Goal: Transaction & Acquisition: Book appointment/travel/reservation

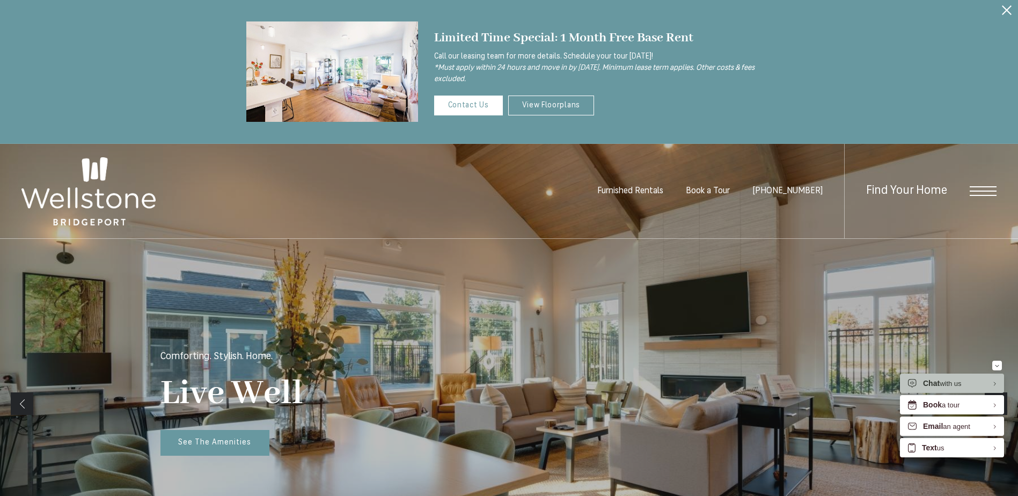
click at [983, 192] on span "Open Menu" at bounding box center [982, 191] width 27 height 10
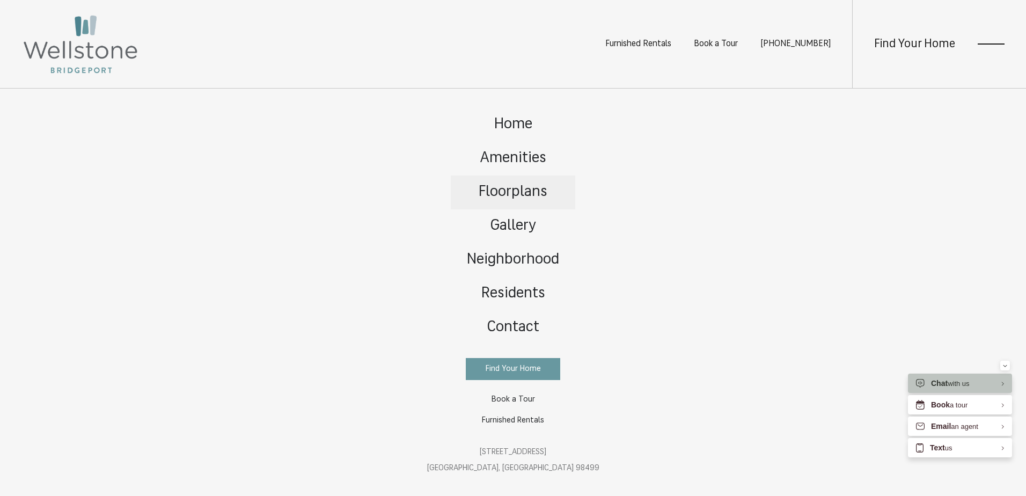
click at [504, 187] on span "Floorplans" at bounding box center [513, 192] width 69 height 15
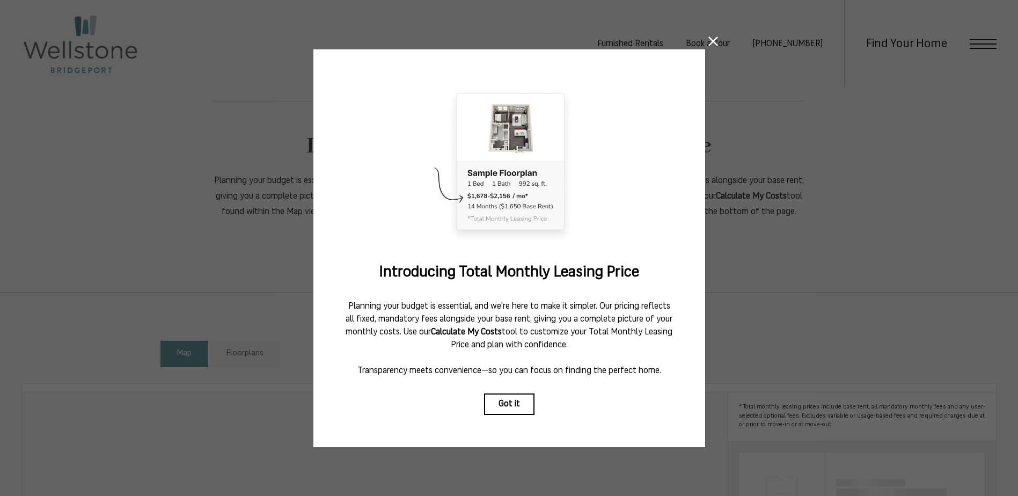
scroll to position [590, 0]
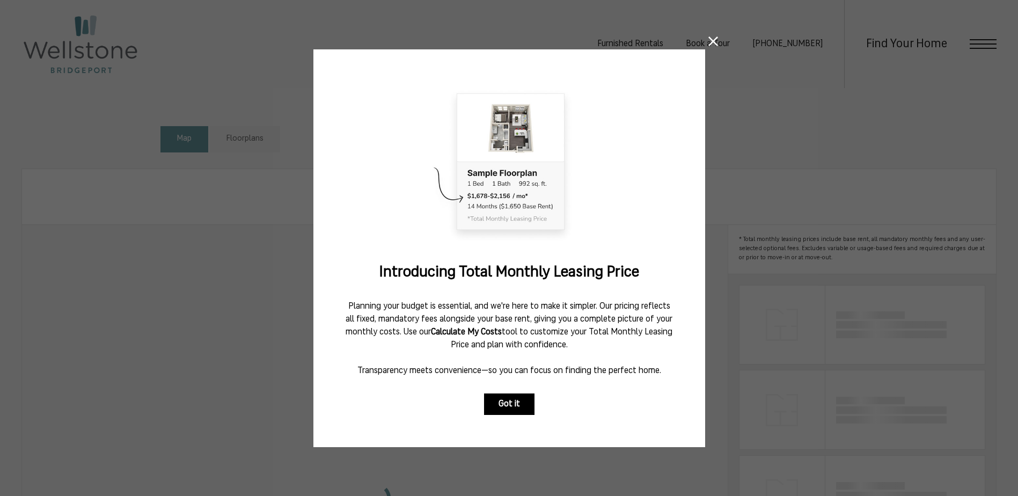
click at [520, 402] on button "Got it" at bounding box center [509, 403] width 50 height 21
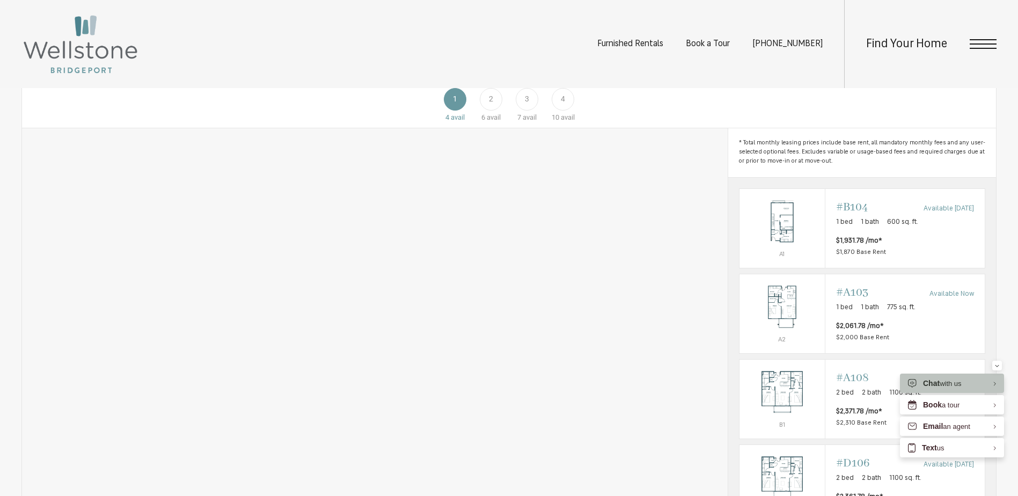
scroll to position [697, 0]
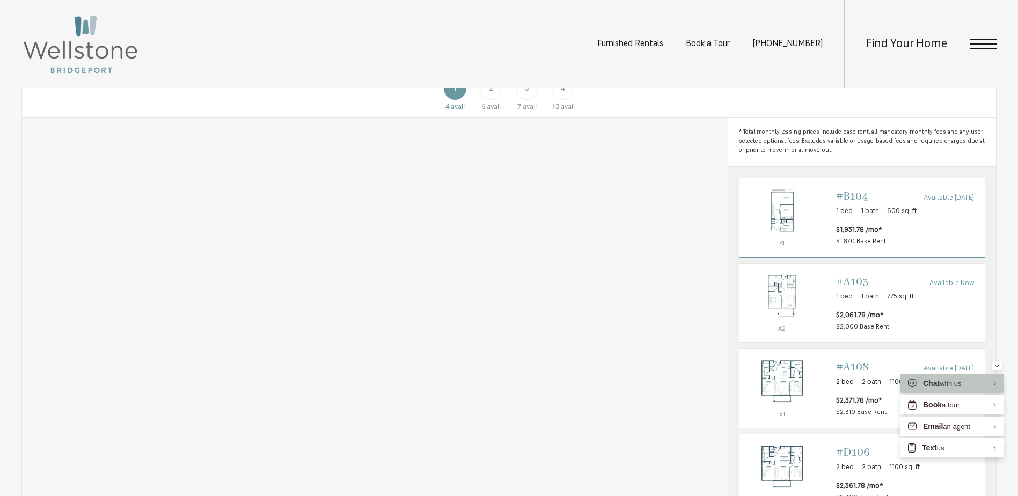
click at [865, 236] on span "$1,931.78 /mo*" at bounding box center [859, 230] width 46 height 11
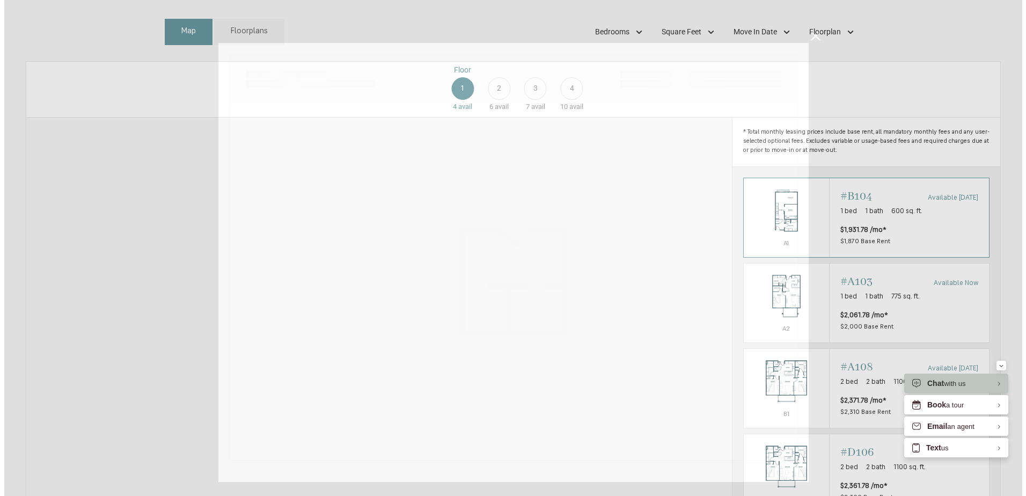
scroll to position [0, 0]
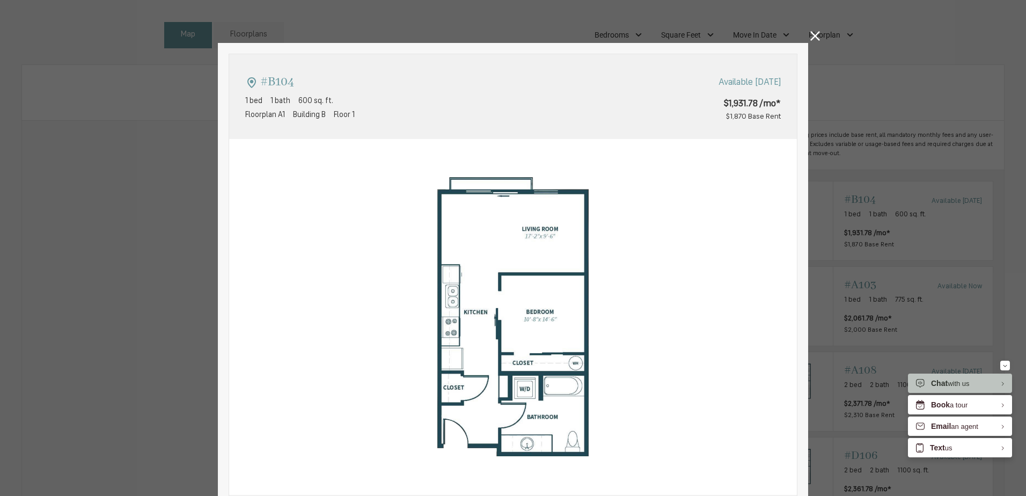
type input "**********"
click at [810, 37] on icon at bounding box center [815, 36] width 10 height 10
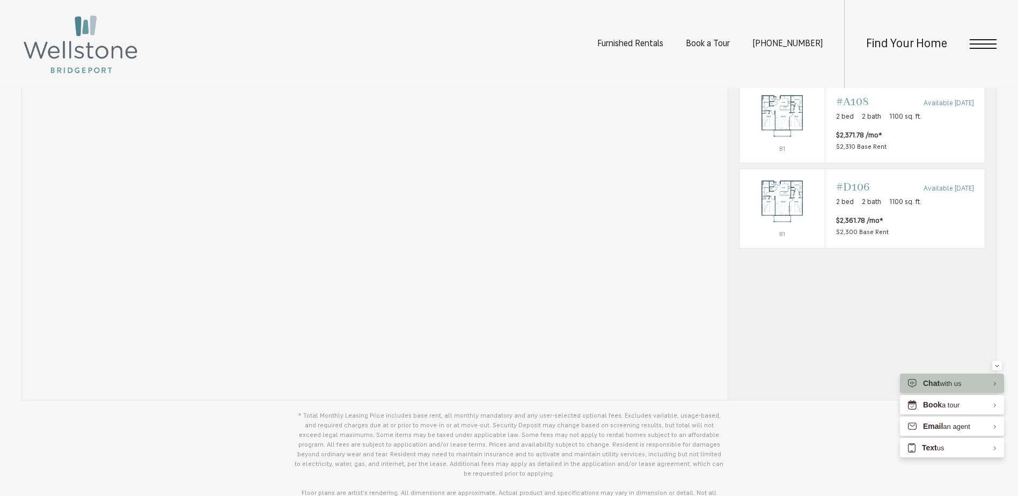
scroll to position [966, 0]
drag, startPoint x: 832, startPoint y: 381, endPoint x: 830, endPoint y: 395, distance: 13.5
click at [832, 395] on div "* Total monthly leasing prices include base rent, all mandatory monthly fees an…" at bounding box center [862, 122] width 268 height 547
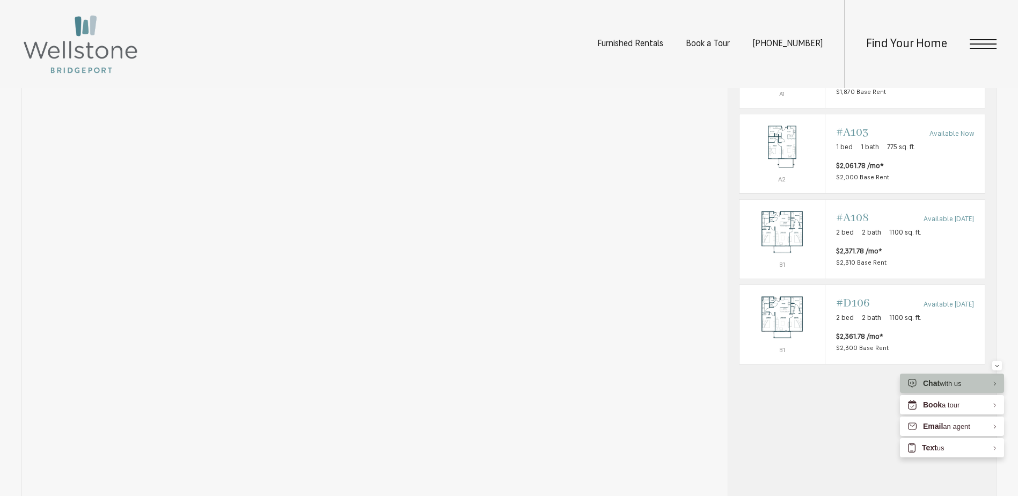
scroll to position [644, 0]
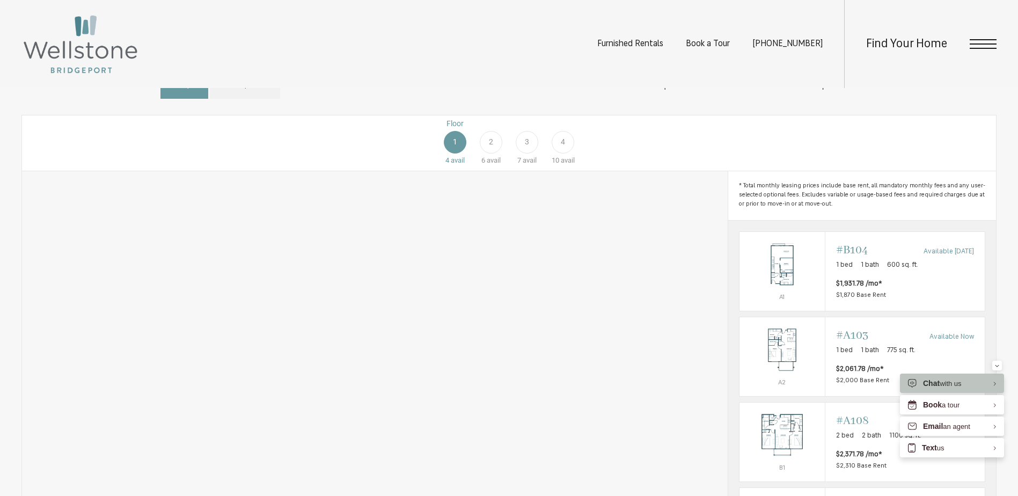
click at [633, 152] on div "Floor 1 4 avail Floor 2 6 avail Floor 3 7 avail Floor 4 10 avail" at bounding box center [924, 142] width 974 height 48
click at [239, 92] on span "Floorplans" at bounding box center [244, 85] width 37 height 12
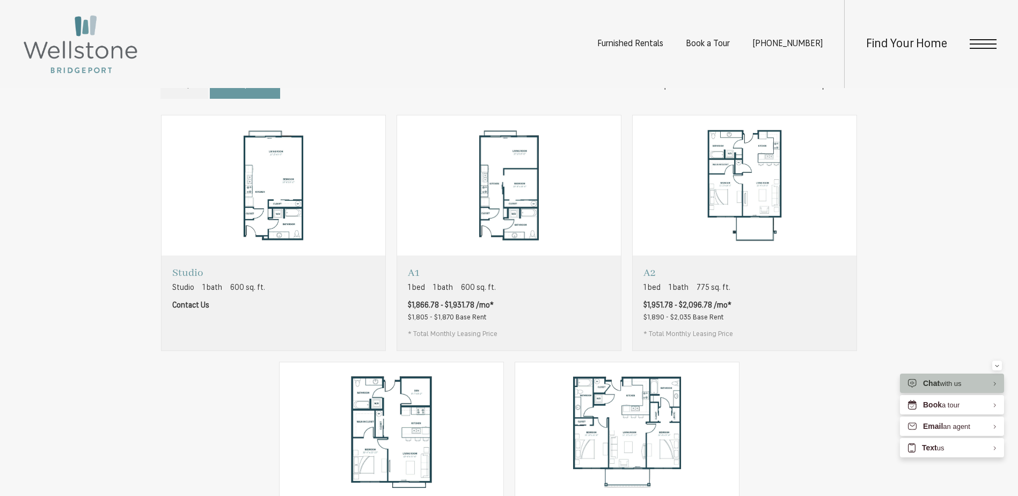
scroll to position [805, 0]
